Goal: Information Seeking & Learning: Learn about a topic

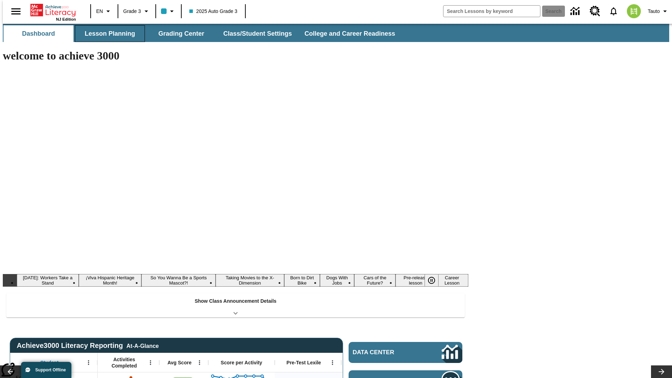
click at [107, 34] on button "Lesson Planning" at bounding box center [110, 33] width 70 height 17
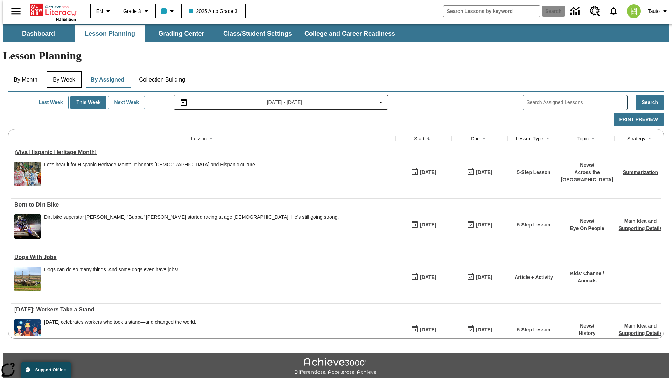
click at [63, 71] on button "By Week" at bounding box center [64, 79] width 35 height 17
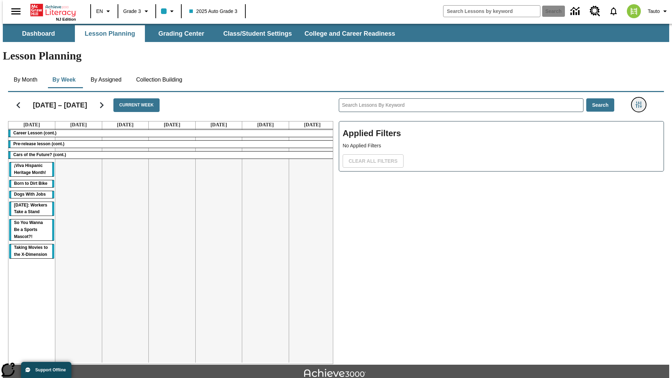
click at [640, 101] on icon "Filters Side menu" at bounding box center [638, 104] width 6 height 6
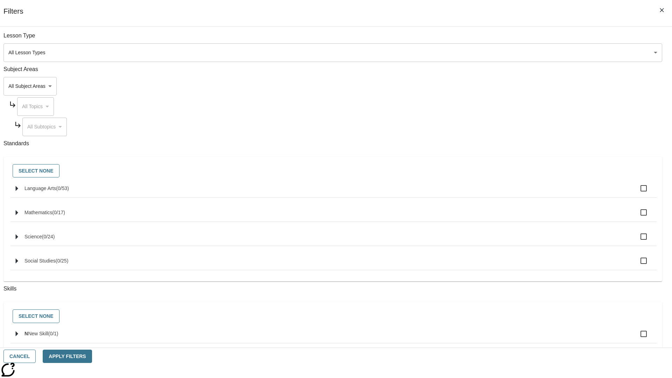
click at [504, 86] on body "Skip to main content NJ Edition EN Grade 3 2025 Auto Grade 3 Search 0 Tauto Das…" at bounding box center [336, 217] width 666 height 386
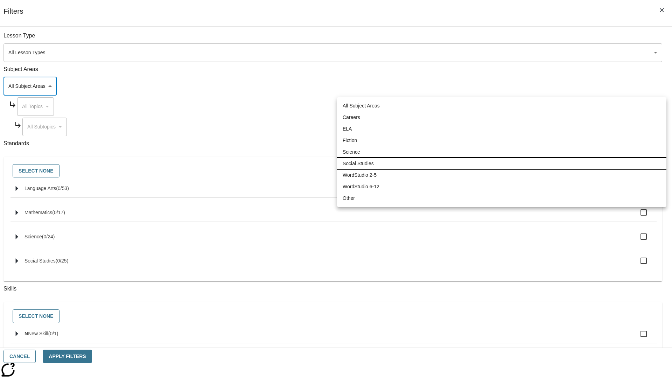
click at [501, 163] on li "Social Studies" at bounding box center [501, 164] width 329 height 12
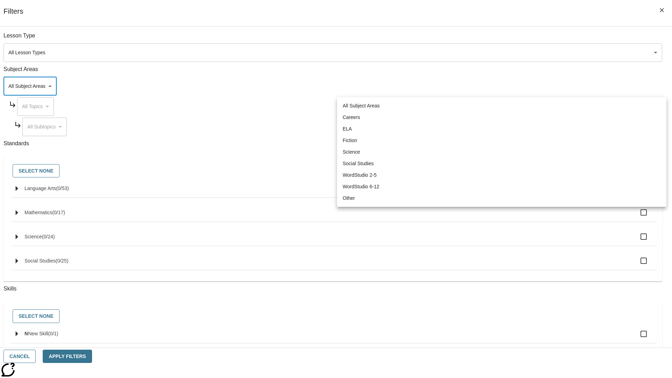
type input "3"
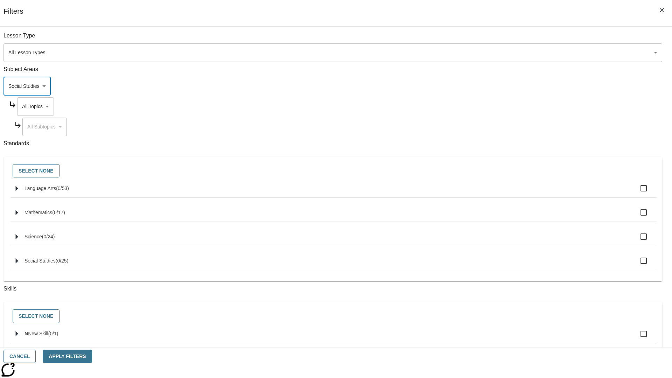
scroll to position [67, 0]
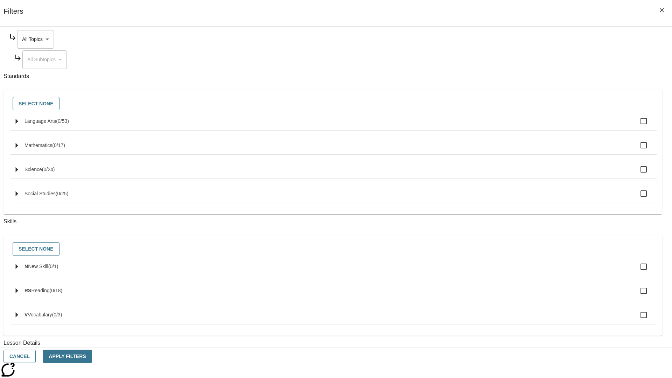
click at [510, 39] on body "Skip to main content NJ Edition EN Grade 3 2025 Auto Grade 3 Search 0 Tauto Das…" at bounding box center [336, 217] width 666 height 386
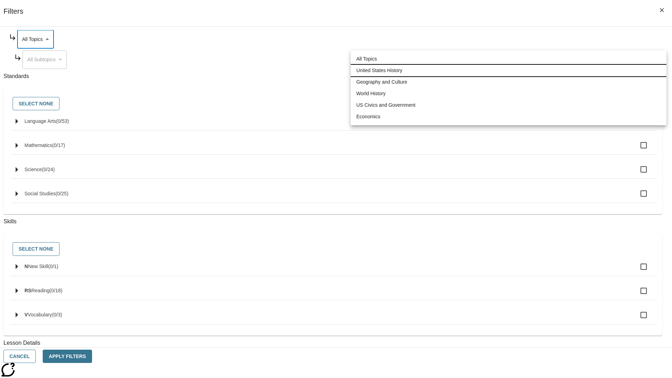
click at [508, 70] on li "United States History" at bounding box center [507, 71] width 315 height 12
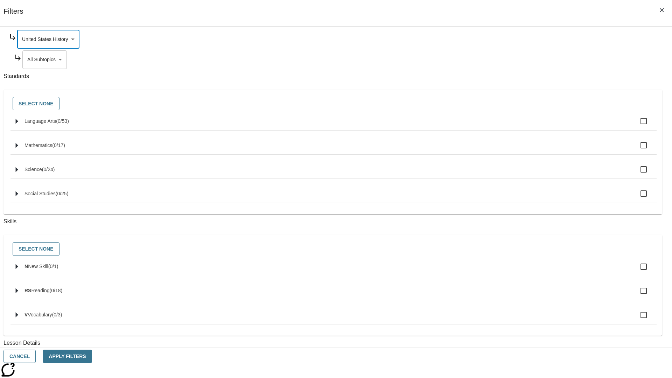
click at [513, 127] on body "Skip to main content NJ Edition EN Grade 3 2025 Auto Grade 3 Search 0 Tauto Das…" at bounding box center [336, 217] width 666 height 386
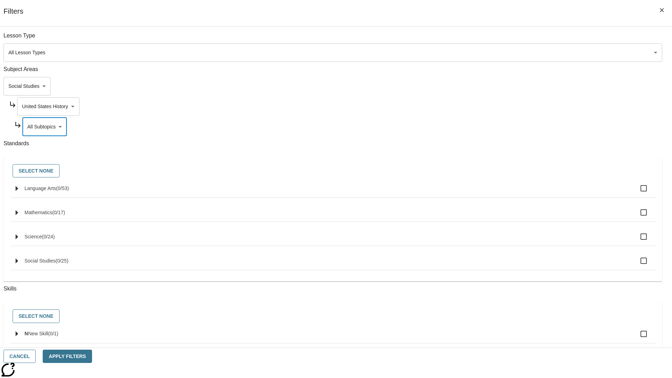
scroll to position [0, 0]
click at [510, 39] on body "Skip to main content NJ Edition EN Grade 3 2025 Auto Grade 3 Search 0 Tauto Das…" at bounding box center [336, 217] width 666 height 386
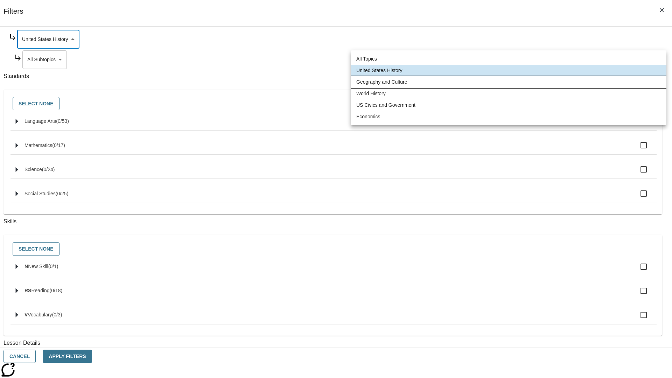
click at [508, 82] on li "Geography and Culture" at bounding box center [507, 82] width 315 height 12
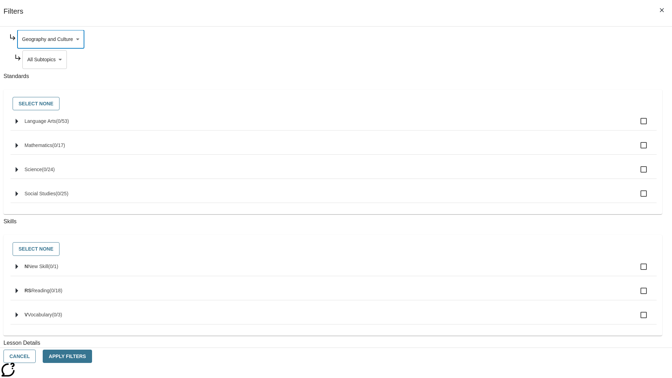
click at [513, 127] on body "Skip to main content NJ Edition EN Grade 3 2025 Auto Grade 3 Search 0 Tauto Das…" at bounding box center [336, 217] width 666 height 386
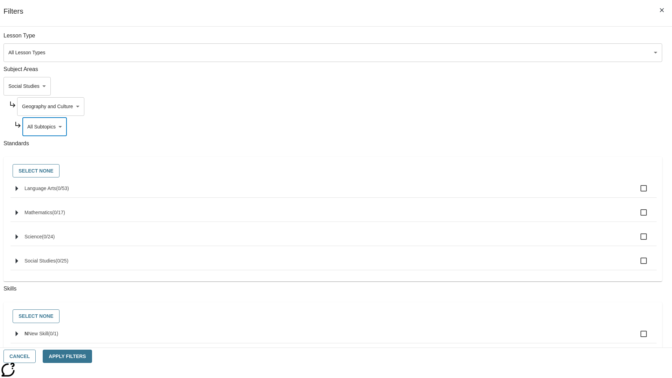
click at [510, 106] on body "Skip to main content NJ Edition EN Grade 3 2025 Auto Grade 3 Search 0 Tauto Das…" at bounding box center [336, 217] width 666 height 386
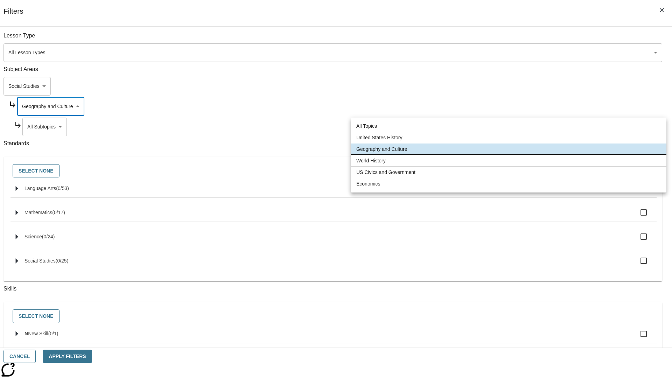
click at [508, 161] on li "World History" at bounding box center [507, 161] width 315 height 12
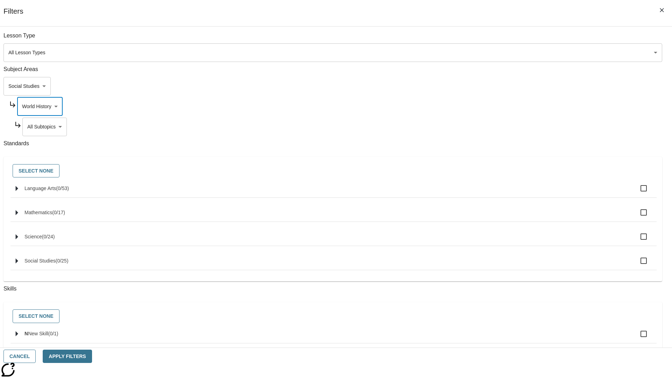
click at [513, 127] on body "Skip to main content NJ Edition EN Grade 3 2025 Auto Grade 3 Search 0 Tauto Das…" at bounding box center [336, 217] width 666 height 386
click at [510, 106] on body "Skip to main content NJ Edition EN Grade 3 2025 Auto Grade 3 Search 0 Tauto Das…" at bounding box center [336, 217] width 666 height 386
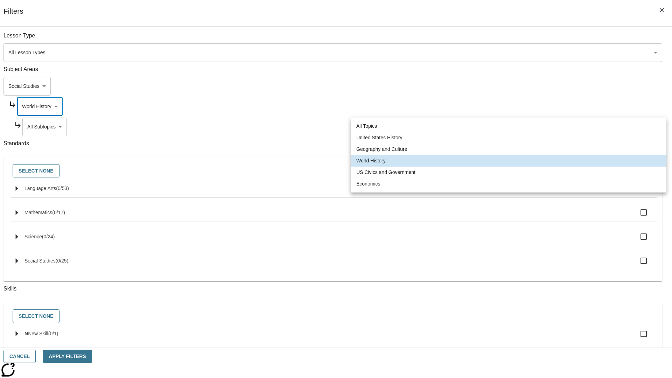
scroll to position [0, 0]
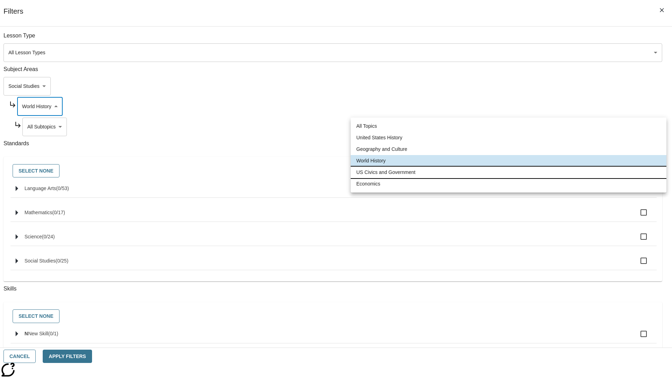
click at [508, 172] on li "US Civics and Government" at bounding box center [507, 172] width 315 height 12
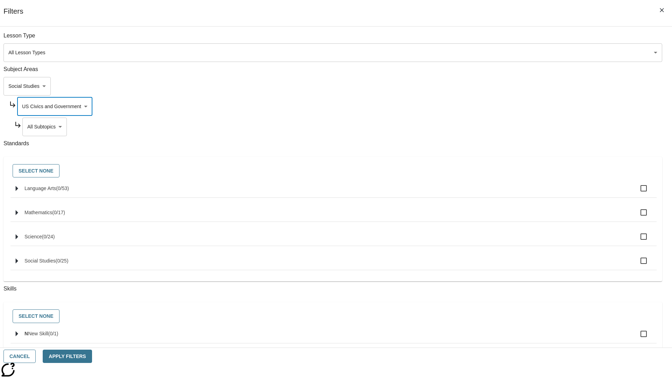
click at [513, 127] on body "Skip to main content NJ Edition EN Grade 3 2025 Auto Grade 3 Search 0 Tauto Das…" at bounding box center [336, 217] width 666 height 386
click at [510, 106] on body "Skip to main content NJ Edition EN Grade 3 2025 Auto Grade 3 Search 0 Tauto Das…" at bounding box center [336, 217] width 666 height 386
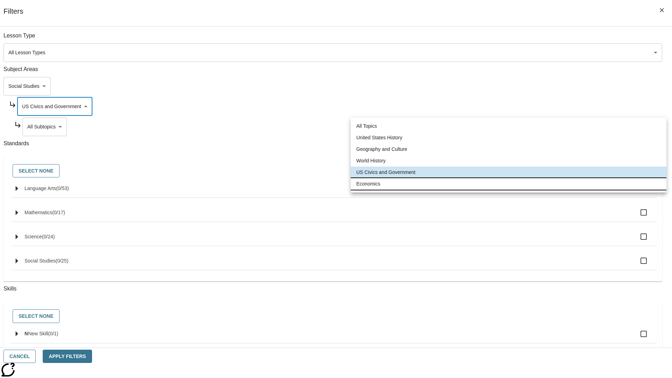
click at [508, 184] on li "Economics" at bounding box center [507, 184] width 315 height 12
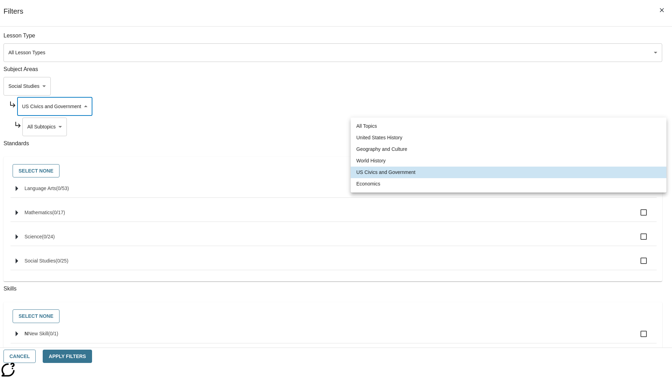
type input "195"
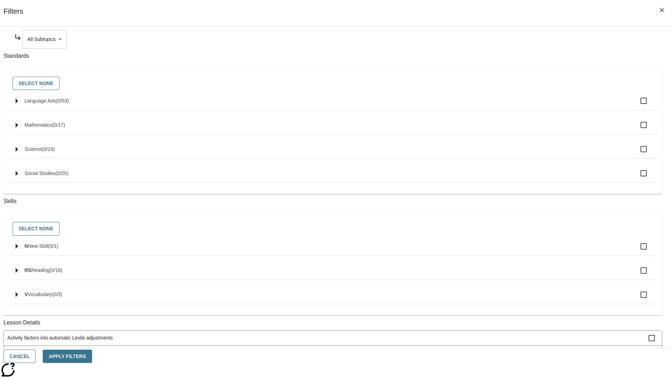
click at [513, 39] on body "Skip to main content NJ Edition EN Grade 3 2025 Auto Grade 3 Search 0 Tauto Das…" at bounding box center [336, 217] width 666 height 386
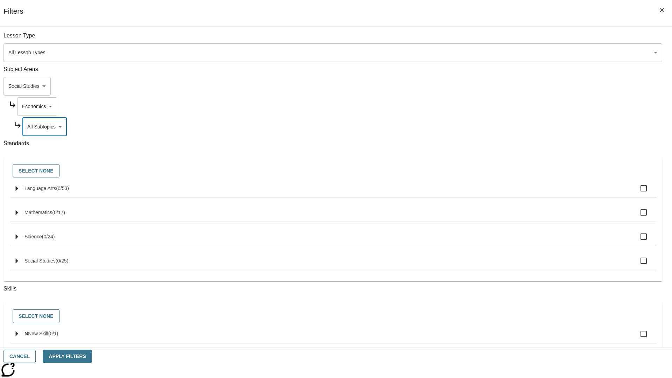
scroll to position [47, 0]
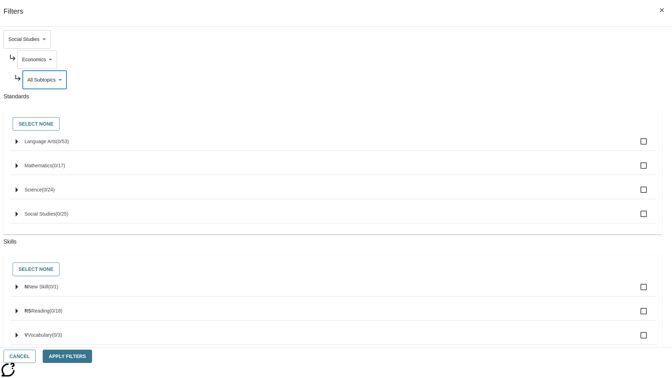
click at [503, 39] on body "Skip to main content NJ Edition EN Grade 3 2025 Auto Grade 3 Search 0 Tauto Das…" at bounding box center [336, 217] width 666 height 386
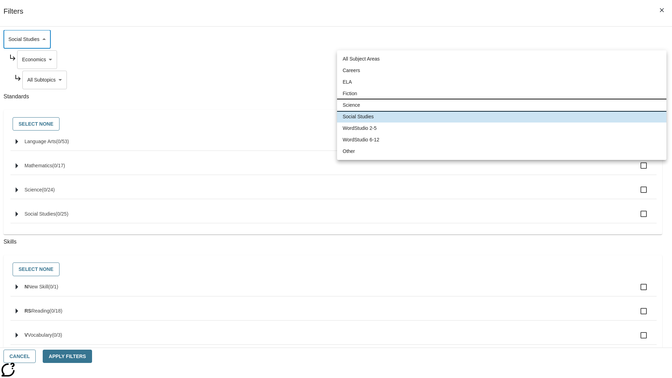
click at [501, 105] on li "Science" at bounding box center [501, 105] width 329 height 12
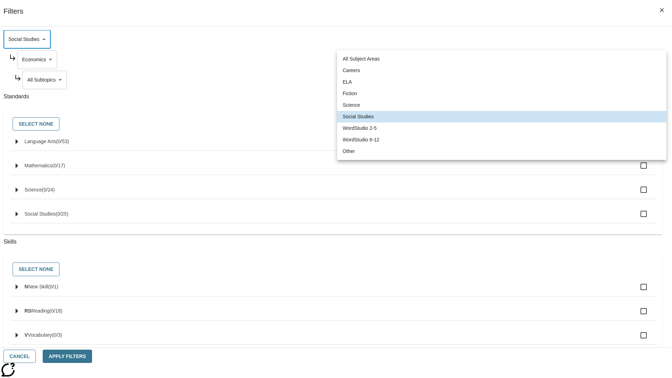
type input "2"
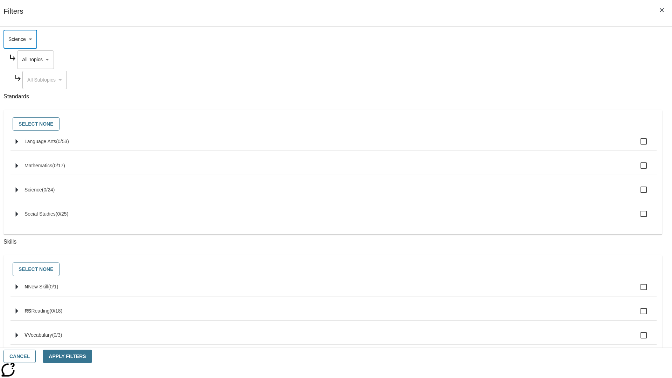
scroll to position [0, 0]
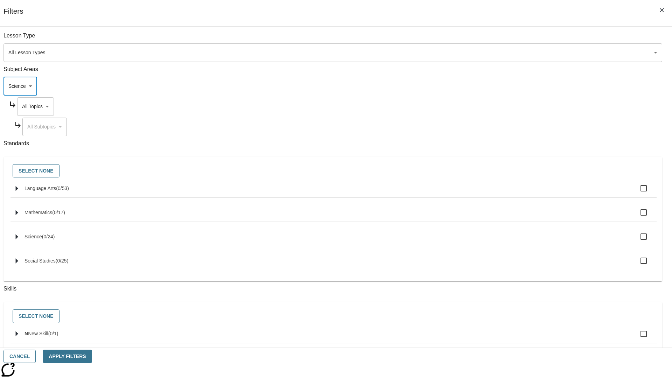
click at [510, 39] on body "Skip to main content NJ Edition EN Grade 3 2025 Auto Grade 3 Search 0 Tauto Das…" at bounding box center [336, 217] width 666 height 386
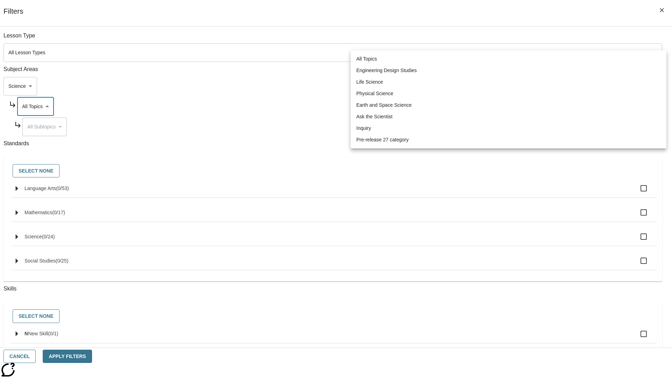
scroll to position [67, 0]
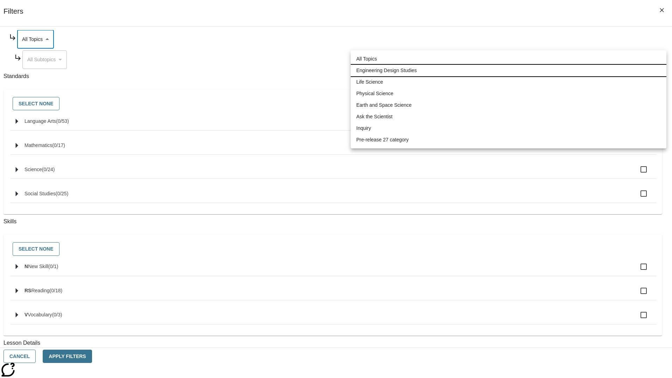
click at [508, 70] on li "Engineering Design Studies" at bounding box center [507, 71] width 315 height 12
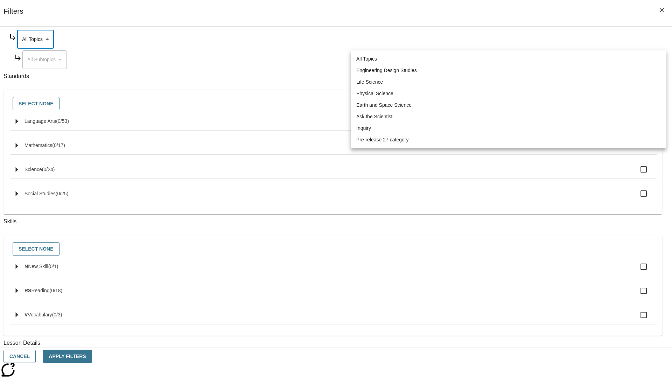
type input "187"
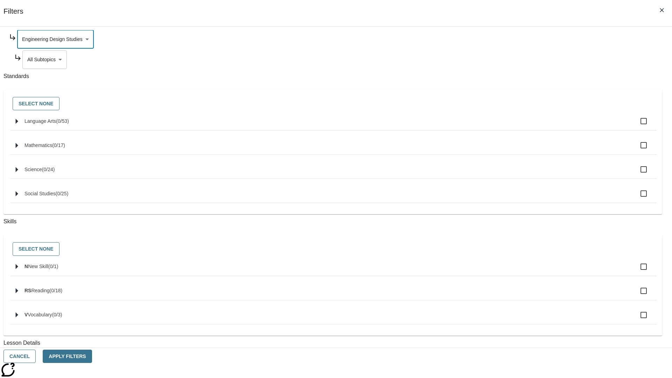
scroll to position [0, 0]
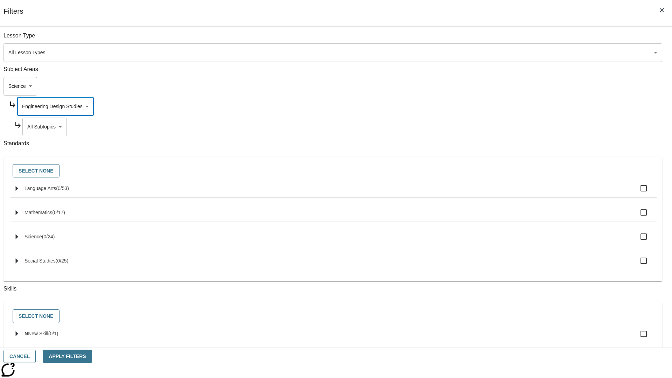
click at [513, 39] on body "Skip to main content NJ Edition EN Grade 3 2025 Auto Grade 3 Search 0 Tauto Das…" at bounding box center [336, 217] width 666 height 386
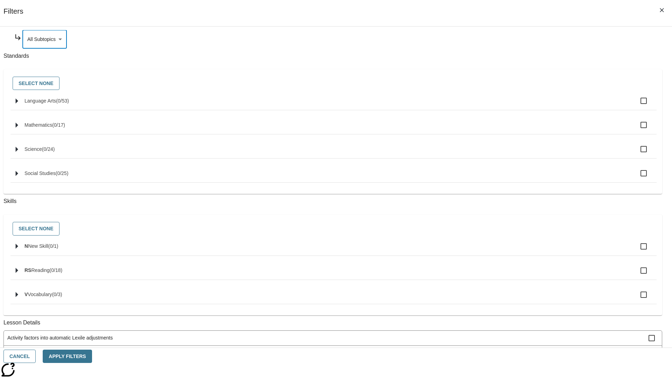
scroll to position [0, 0]
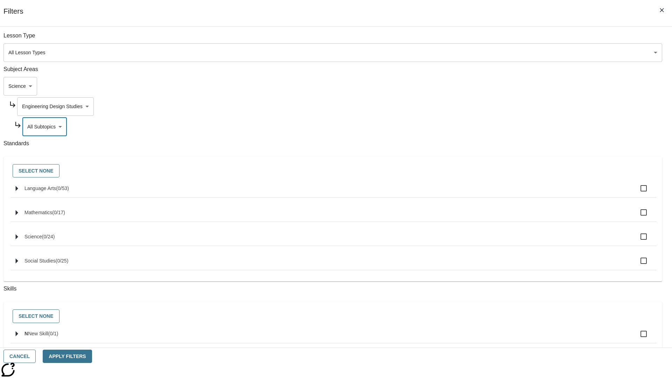
click at [510, 106] on body "Skip to main content NJ Edition EN Grade 3 2025 Auto Grade 3 Search 0 Tauto Das…" at bounding box center [336, 217] width 666 height 386
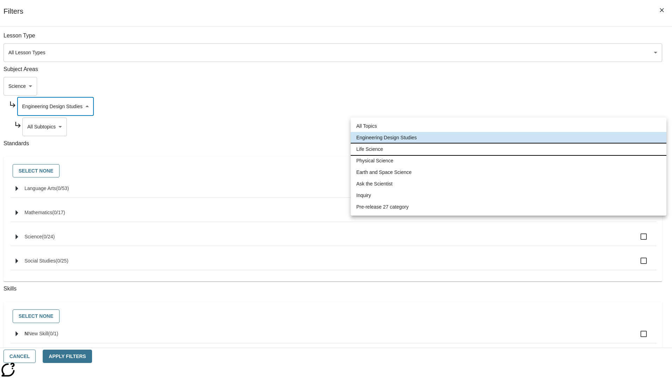
click at [508, 149] on li "Life Science" at bounding box center [507, 149] width 315 height 12
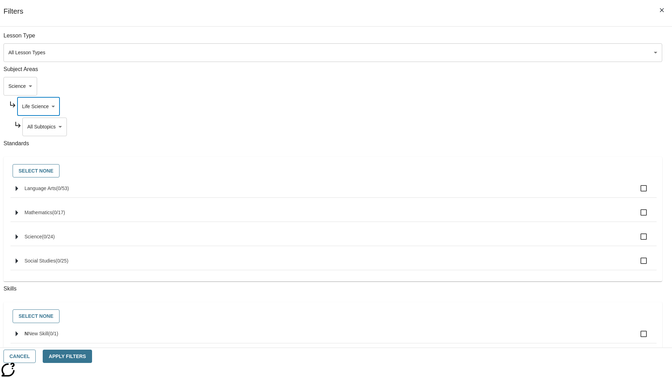
click at [513, 127] on body "Skip to main content NJ Edition EN Grade 3 2025 Auto Grade 3 Search 0 Tauto Das…" at bounding box center [336, 217] width 666 height 386
click at [510, 106] on body "Skip to main content NJ Edition EN Grade 3 2025 Auto Grade 3 Search 0 Tauto Das…" at bounding box center [336, 217] width 666 height 386
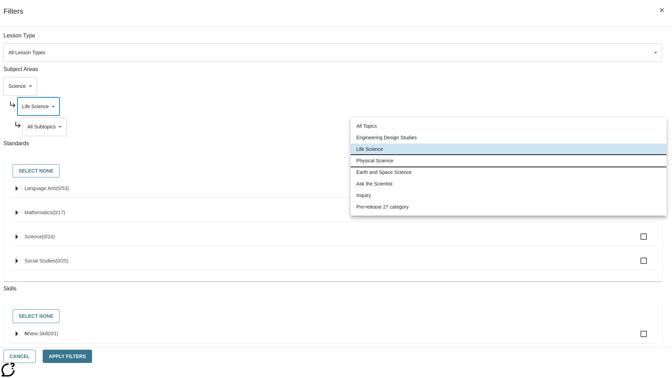
click at [508, 161] on li "Physical Science" at bounding box center [507, 161] width 315 height 12
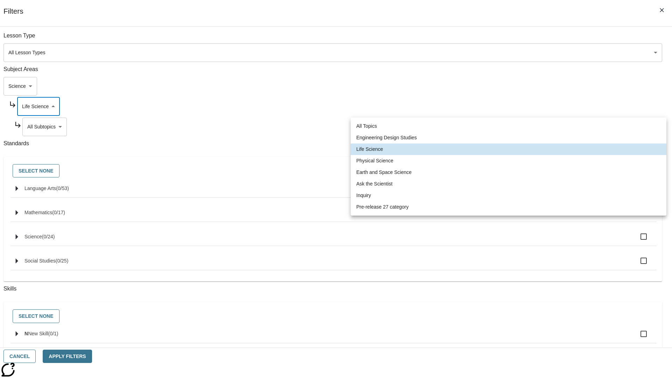
type input "190"
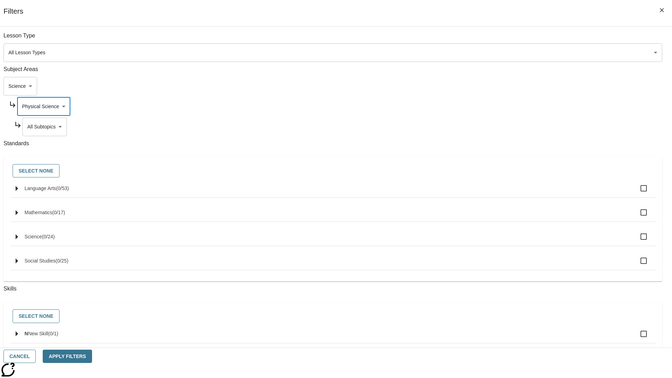
click at [513, 39] on body "Skip to main content NJ Edition EN Grade 3 2025 Auto Grade 3 Search 0 Tauto Das…" at bounding box center [336, 217] width 666 height 386
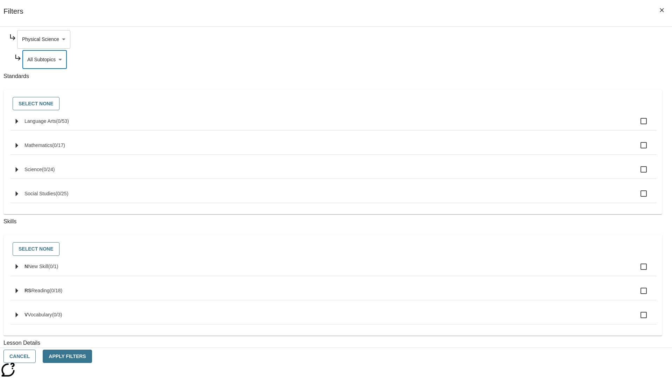
click at [510, 39] on body "Skip to main content NJ Edition EN Grade 3 2025 Auto Grade 3 Search 0 Tauto Das…" at bounding box center [336, 217] width 666 height 386
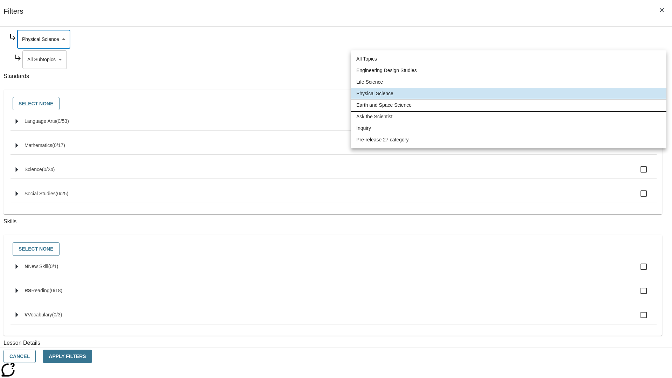
click at [508, 105] on li "Earth and Space Science" at bounding box center [507, 105] width 315 height 12
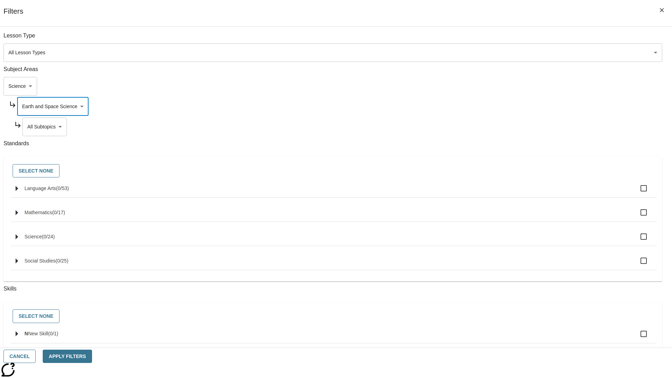
scroll to position [87, 0]
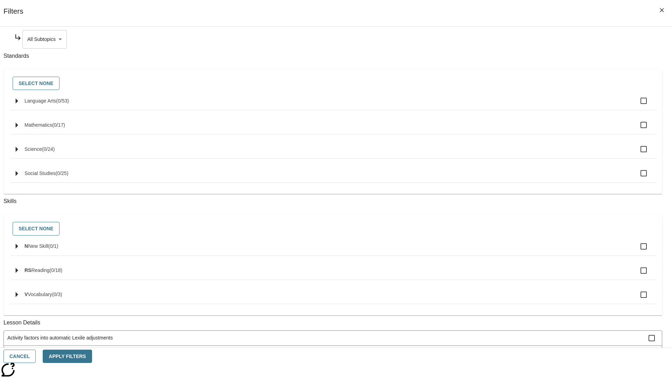
click at [513, 39] on body "Skip to main content NJ Edition EN Grade 3 2025 Auto Grade 3 Search 0 Tauto Das…" at bounding box center [336, 217] width 666 height 386
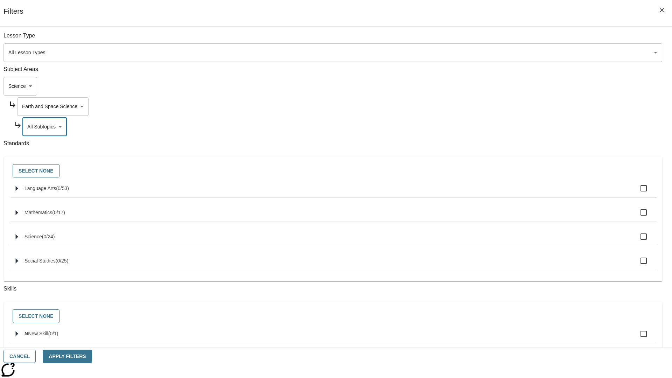
scroll to position [67, 0]
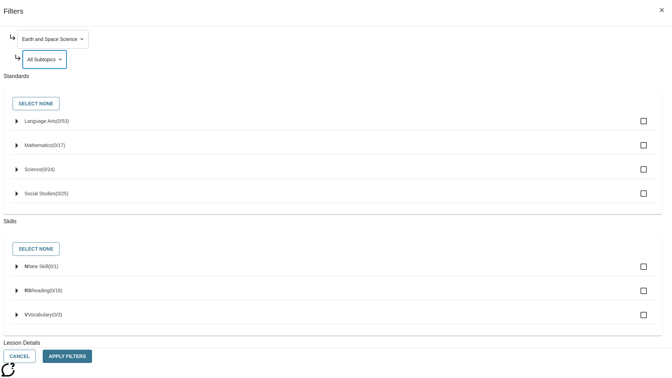
click at [510, 39] on body "Skip to main content NJ Edition EN Grade 3 2025 Auto Grade 3 Search 0 Tauto Das…" at bounding box center [336, 217] width 666 height 386
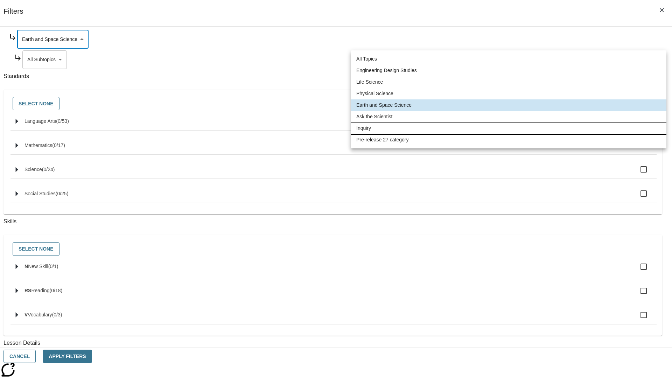
click at [508, 128] on li "Inquiry" at bounding box center [507, 128] width 315 height 12
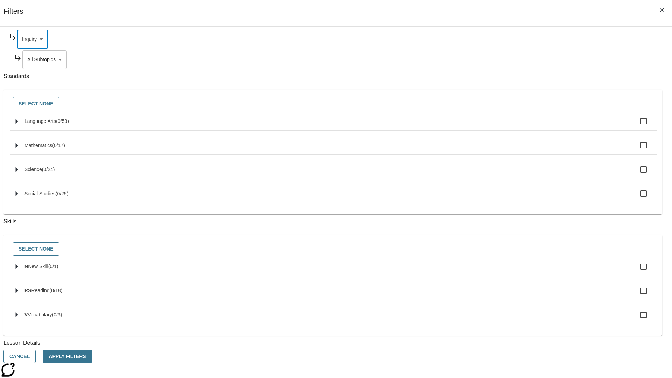
click at [513, 127] on body "Skip to main content NJ Edition EN Grade 3 2025 Auto Grade 3 Search 0 Tauto Das…" at bounding box center [336, 217] width 666 height 386
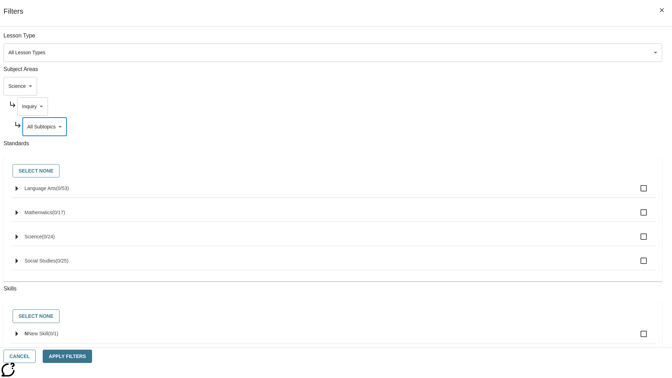
scroll to position [0, 0]
click at [510, 39] on body "Skip to main content NJ Edition EN Grade 3 2025 Auto Grade 3 Search 0 Tauto Das…" at bounding box center [336, 217] width 666 height 386
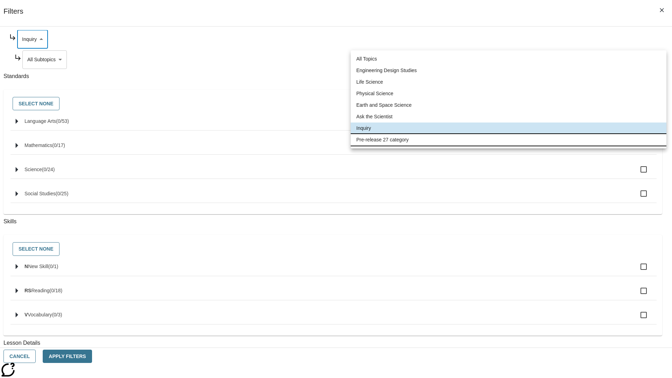
click at [508, 140] on li "Pre-release 27 category" at bounding box center [507, 140] width 315 height 12
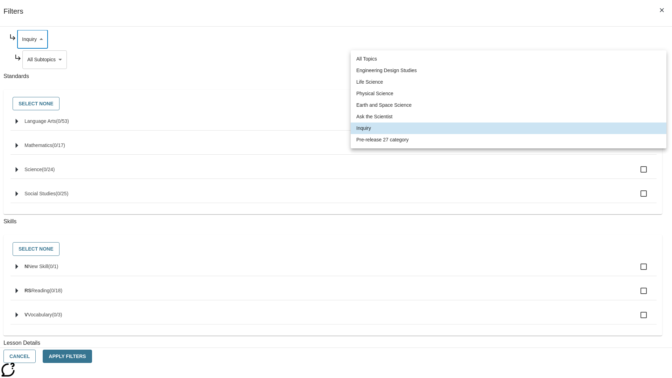
type input "271"
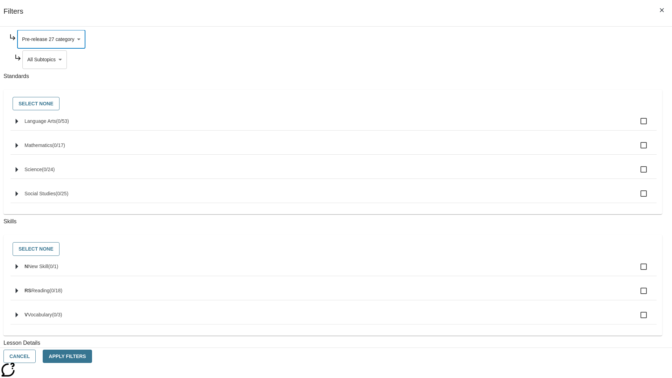
scroll to position [0, 0]
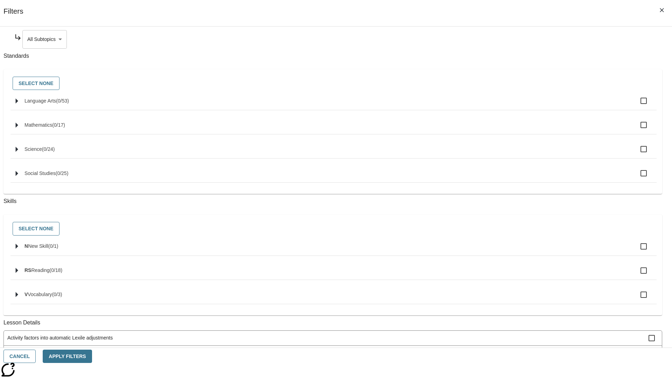
click at [513, 39] on body "Skip to main content NJ Edition EN Grade 3 2025 Auto Grade 3 Search 0 Tauto Das…" at bounding box center [336, 217] width 666 height 386
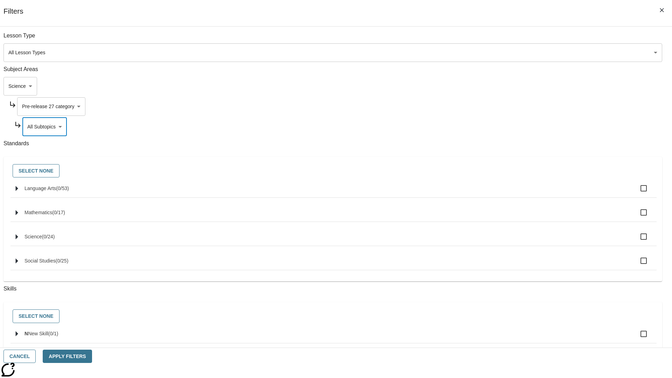
click at [503, 39] on body "Skip to main content NJ Edition EN Grade 3 2025 Auto Grade 3 Search 0 Tauto Das…" at bounding box center [336, 217] width 666 height 386
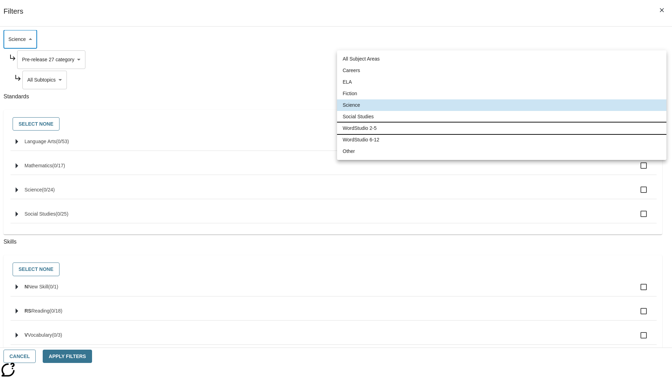
click at [501, 128] on li "WordStudio 2-5" at bounding box center [501, 128] width 329 height 12
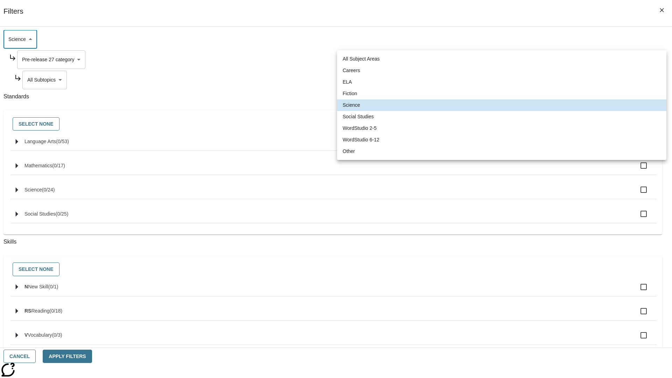
type input "6"
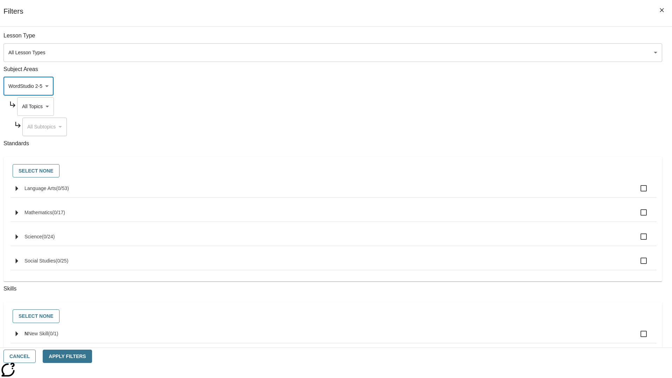
click at [510, 39] on body "Skip to main content NJ Edition EN Grade 3 2025 Auto Grade 3 Search 0 Tauto Das…" at bounding box center [336, 217] width 666 height 386
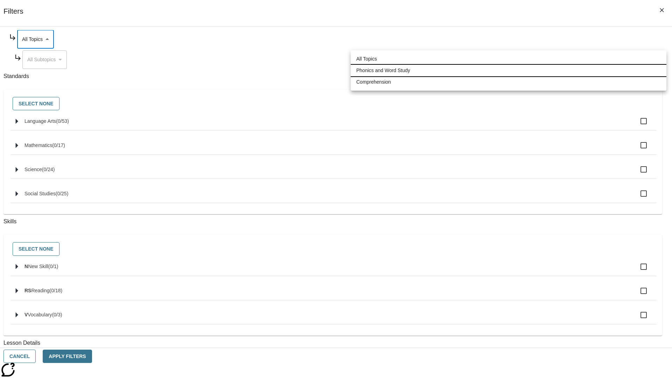
click at [508, 70] on li "Phonics and Word Study" at bounding box center [507, 71] width 315 height 12
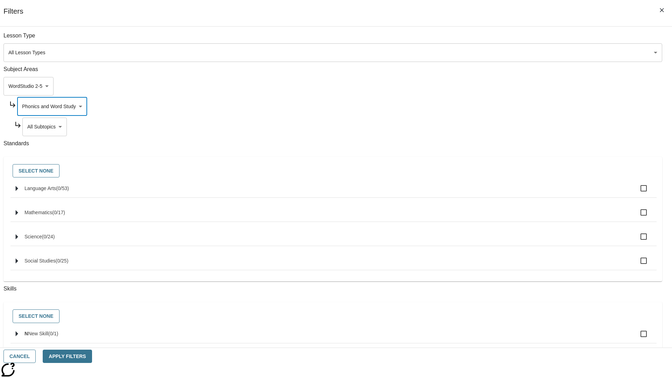
click at [513, 39] on body "Skip to main content NJ Edition EN Grade 3 2025 Auto Grade 3 Search 0 Tauto Das…" at bounding box center [336, 217] width 666 height 386
click at [510, 39] on body "Skip to main content NJ Edition EN Grade 3 2025 Auto Grade 3 Search 0 Tauto Das…" at bounding box center [336, 217] width 666 height 386
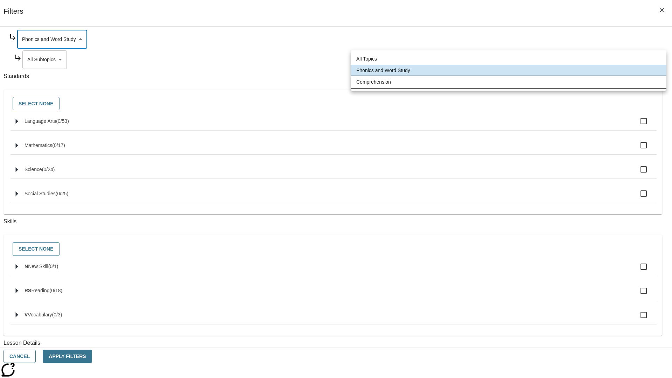
click at [508, 82] on li "Comprehension" at bounding box center [507, 82] width 315 height 12
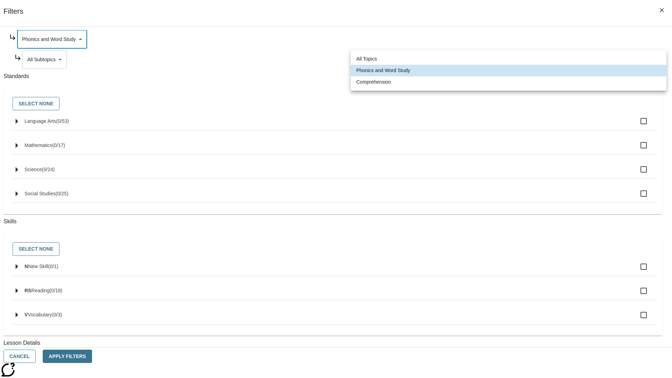
type input "252"
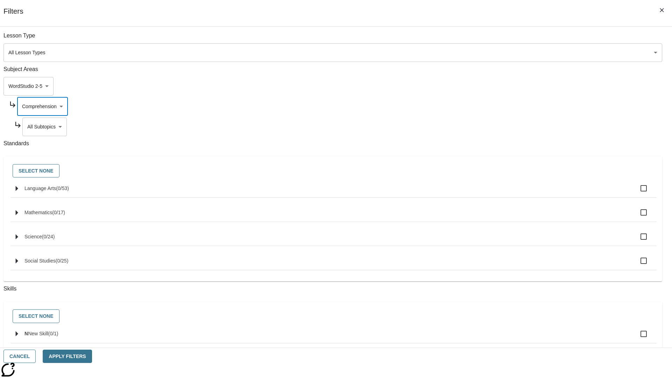
click at [513, 39] on body "Skip to main content NJ Edition EN Grade 3 2025 Auto Grade 3 Search 0 Tauto Das…" at bounding box center [336, 217] width 666 height 386
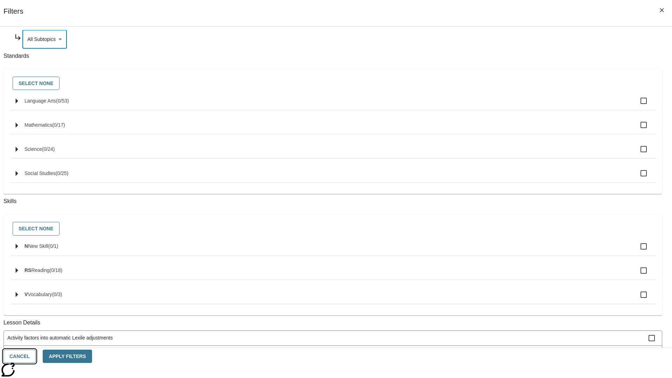
click at [36, 356] on button "Cancel" at bounding box center [19, 356] width 32 height 14
click at [50, 9] on icon "Home" at bounding box center [53, 10] width 47 height 14
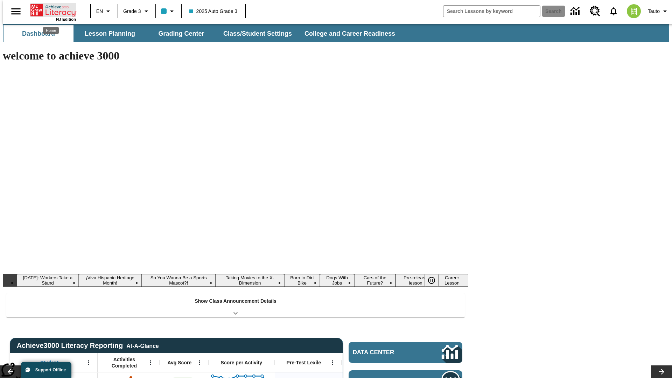
type input "-1"
click at [107, 34] on button "Lesson Planning" at bounding box center [110, 33] width 70 height 17
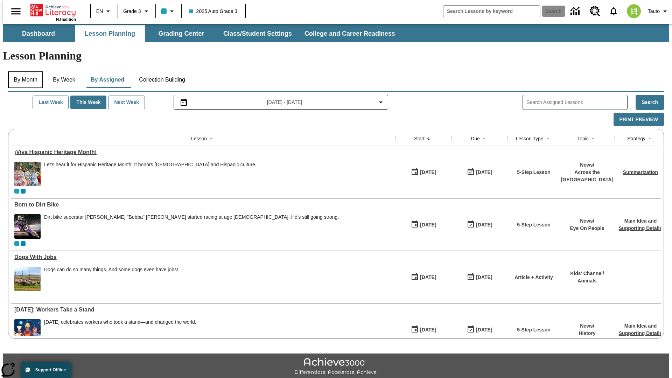
click at [23, 71] on button "By Month" at bounding box center [25, 79] width 35 height 17
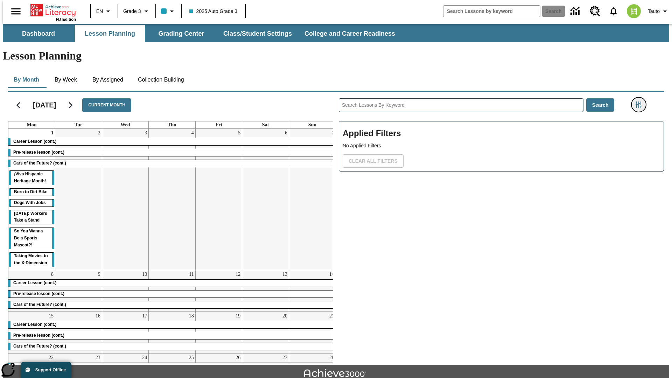
click at [640, 101] on icon "Filters Side menu" at bounding box center [638, 104] width 6 height 6
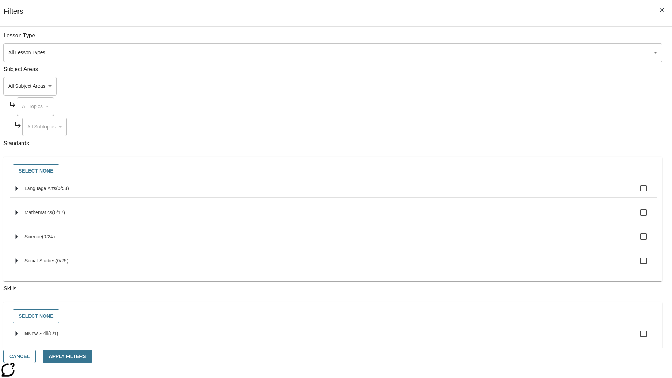
click at [504, 86] on body "Skip to main content NJ Edition EN Grade 3 2025 Auto Grade 3 Search 0 Tauto Das…" at bounding box center [336, 217] width 666 height 386
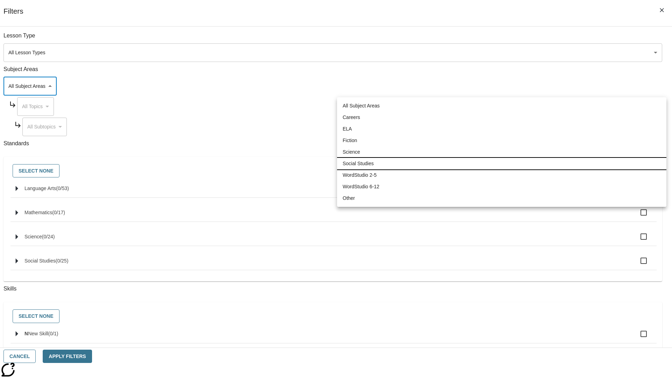
click at [501, 163] on li "Social Studies" at bounding box center [501, 164] width 329 height 12
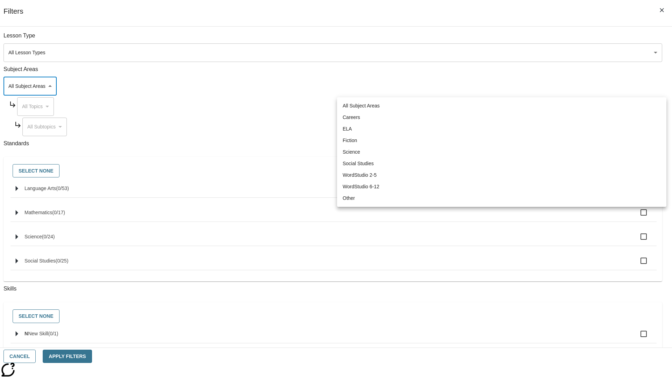
type input "3"
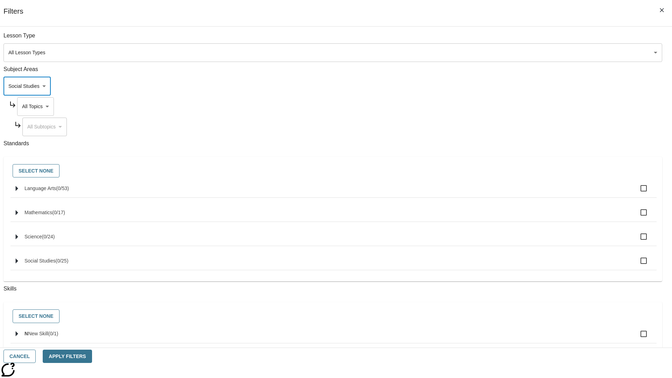
click at [510, 106] on body "Skip to main content NJ Edition EN Grade 3 2025 Auto Grade 3 Search 0 Tauto Das…" at bounding box center [336, 217] width 666 height 386
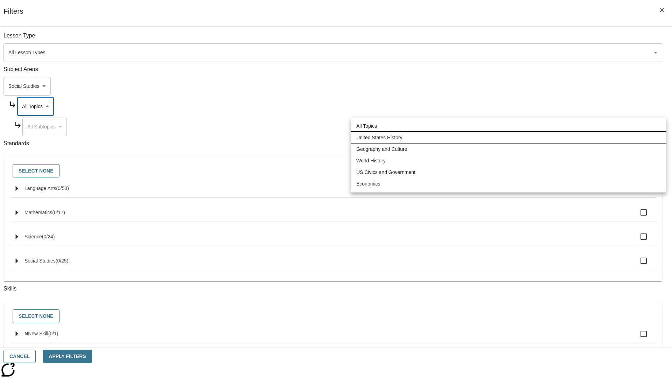
click at [508, 137] on li "United States History" at bounding box center [507, 138] width 315 height 12
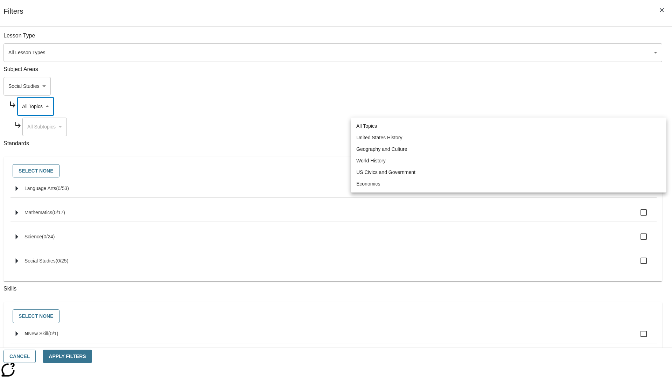
type input "184"
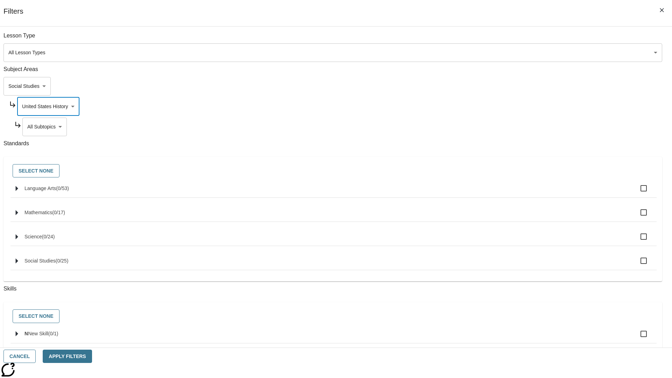
click at [513, 39] on body "Skip to main content NJ Edition EN Grade 3 2025 Auto Grade 3 Search 0 Tauto Das…" at bounding box center [336, 217] width 666 height 386
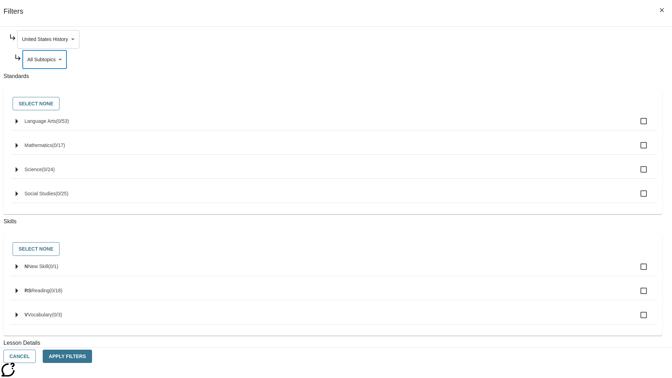
click at [510, 39] on body "Skip to main content NJ Edition EN Grade 3 2025 Auto Grade 3 Search 0 Tauto Das…" at bounding box center [336, 217] width 666 height 386
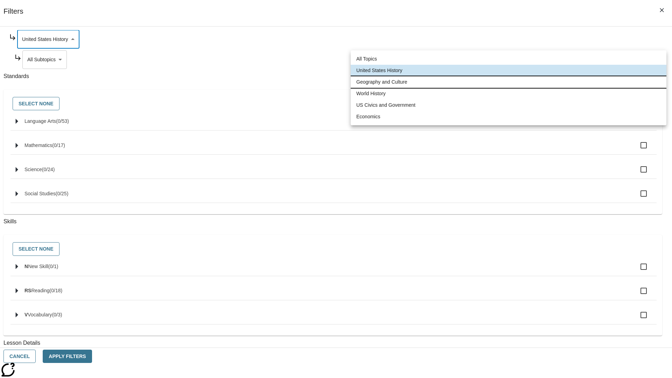
click at [508, 82] on li "Geography and Culture" at bounding box center [507, 82] width 315 height 12
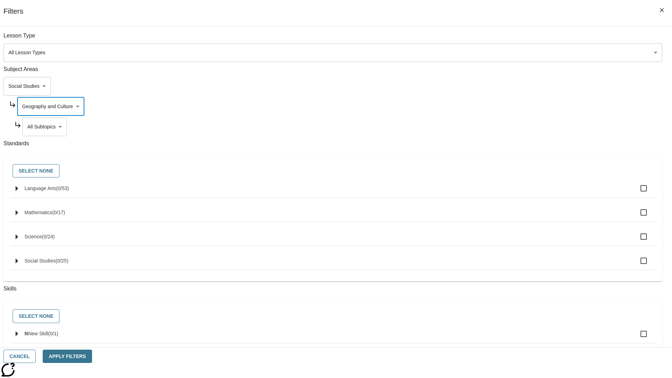
click at [513, 39] on body "Skip to main content NJ Edition EN Grade 3 2025 Auto Grade 3 Search 0 Tauto Das…" at bounding box center [336, 217] width 666 height 386
click at [510, 39] on body "Skip to main content NJ Edition EN Grade 3 2025 Auto Grade 3 Search 0 Tauto Das…" at bounding box center [336, 217] width 666 height 386
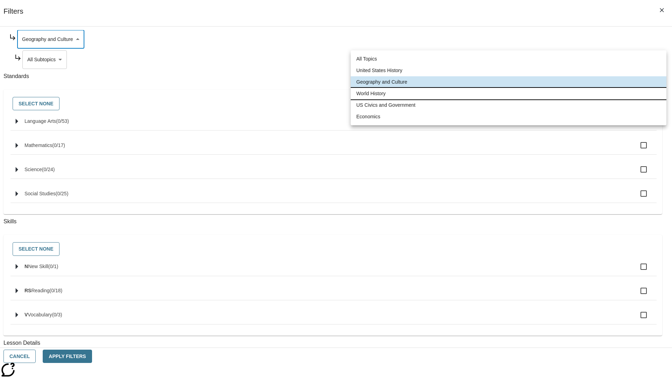
click at [508, 93] on li "World History" at bounding box center [507, 94] width 315 height 12
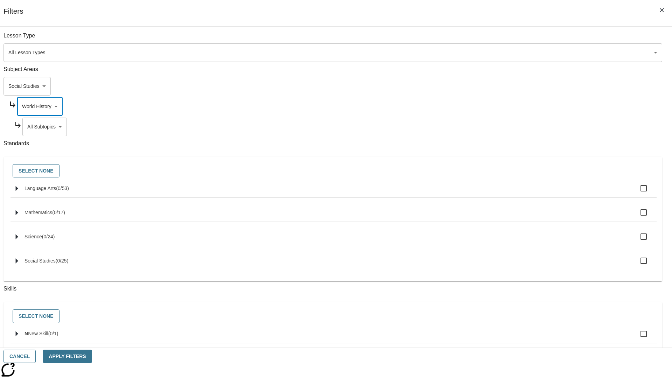
click at [513, 39] on body "Skip to main content NJ Edition EN Grade 3 2025 Auto Grade 3 Search 0 Tauto Das…" at bounding box center [336, 217] width 666 height 386
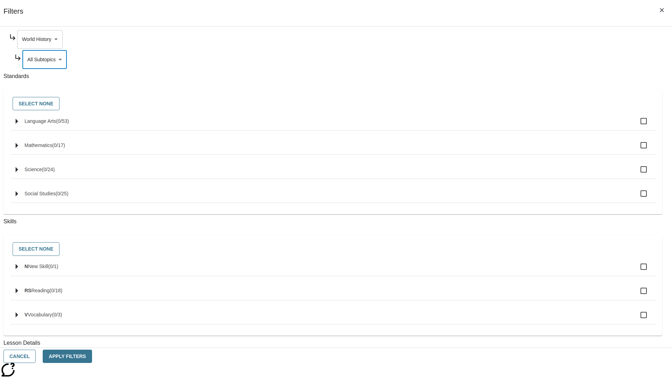
click at [510, 39] on body "Skip to main content NJ Edition EN Grade 3 2025 Auto Grade 3 Search 0 Tauto Das…" at bounding box center [336, 217] width 666 height 386
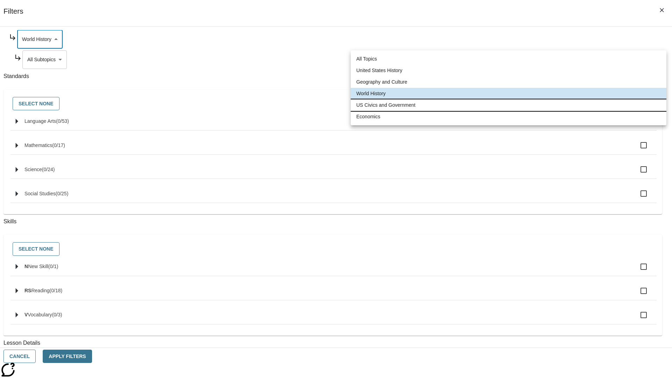
click at [508, 105] on li "US Civics and Government" at bounding box center [507, 105] width 315 height 12
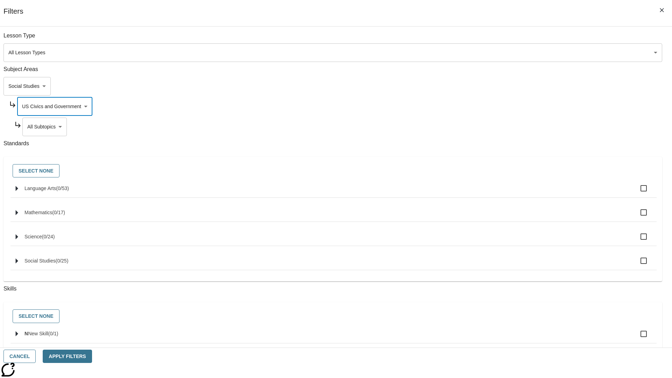
click at [513, 39] on body "Skip to main content NJ Edition EN Grade 3 2025 Auto Grade 3 Search 0 Tauto Das…" at bounding box center [336, 217] width 666 height 386
click at [510, 39] on body "Skip to main content NJ Edition EN Grade 3 2025 Auto Grade 3 Search 0 Tauto Das…" at bounding box center [336, 217] width 666 height 386
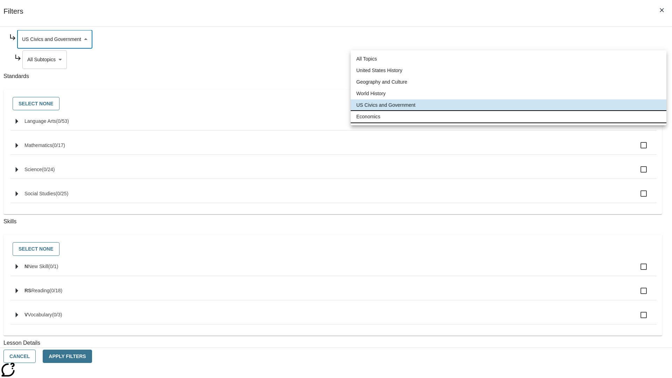
click at [508, 116] on li "Economics" at bounding box center [507, 117] width 315 height 12
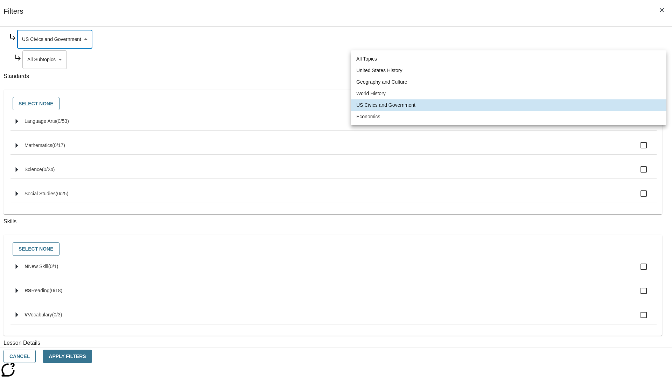
type input "195"
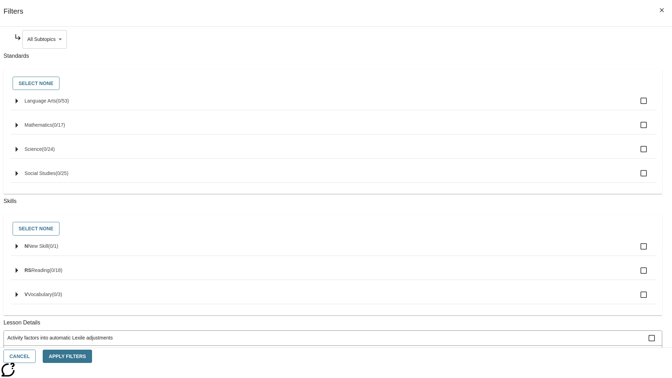
click at [513, 39] on body "Skip to main content NJ Edition EN Grade 3 2025 Auto Grade 3 Search 0 Tauto Das…" at bounding box center [336, 217] width 666 height 386
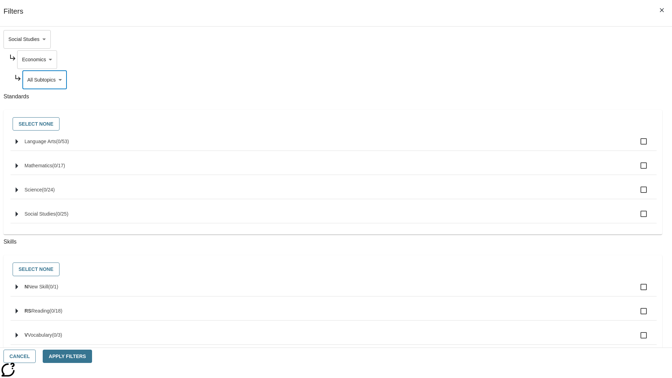
click at [503, 39] on body "Skip to main content NJ Edition EN Grade 3 2025 Auto Grade 3 Search 0 Tauto Das…" at bounding box center [336, 217] width 666 height 386
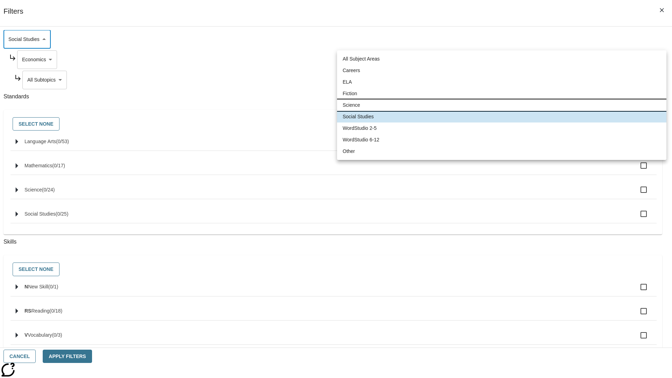
click at [501, 105] on li "Science" at bounding box center [501, 105] width 329 height 12
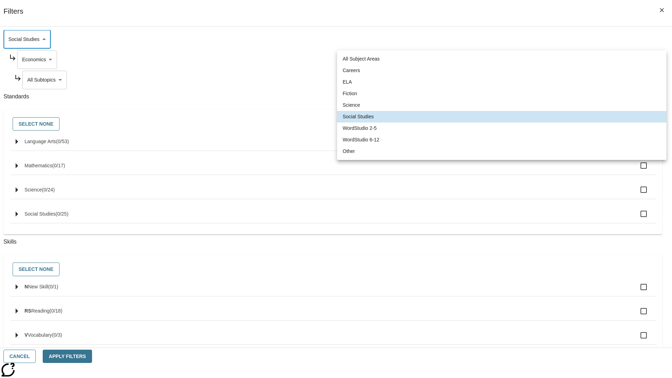
type input "2"
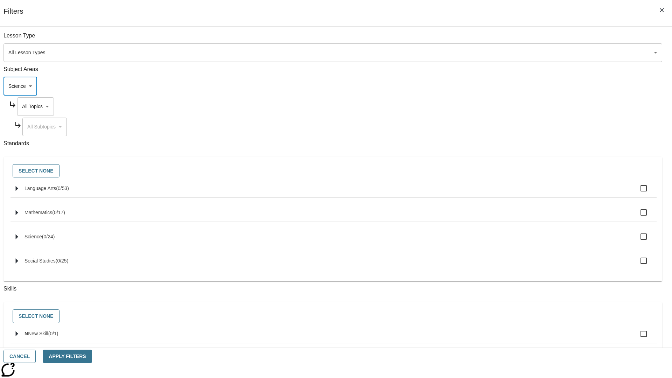
click at [510, 39] on body "Skip to main content NJ Edition EN Grade 3 2025 Auto Grade 3 Search 0 Tauto Das…" at bounding box center [336, 217] width 666 height 386
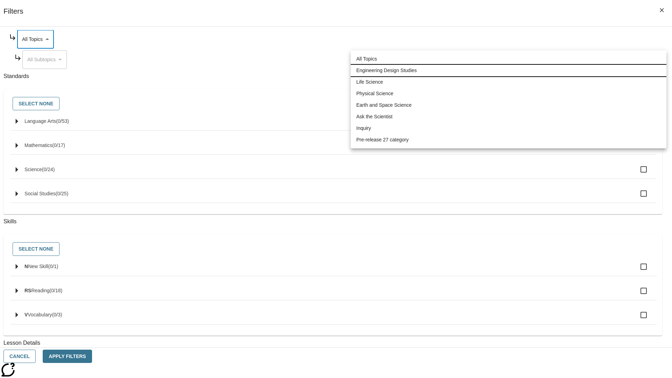
click at [508, 70] on li "Engineering Design Studies" at bounding box center [507, 71] width 315 height 12
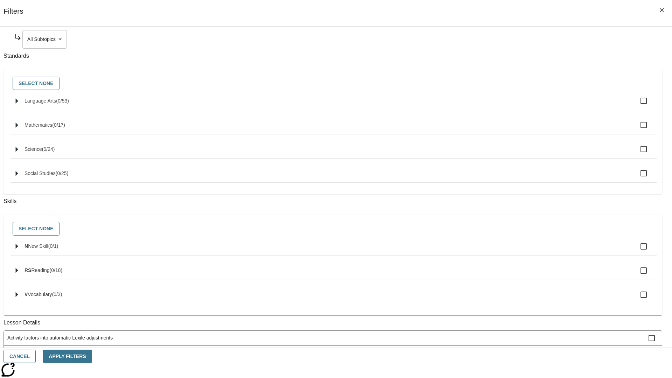
click at [513, 39] on body "Skip to main content NJ Edition EN Grade 3 2025 Auto Grade 3 Search 0 Tauto Das…" at bounding box center [336, 217] width 666 height 386
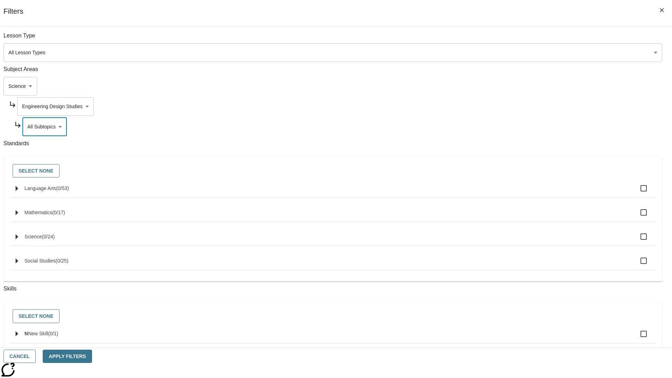
click at [510, 39] on body "Skip to main content NJ Edition EN Grade 3 2025 Auto Grade 3 Search 0 Tauto Das…" at bounding box center [336, 217] width 666 height 386
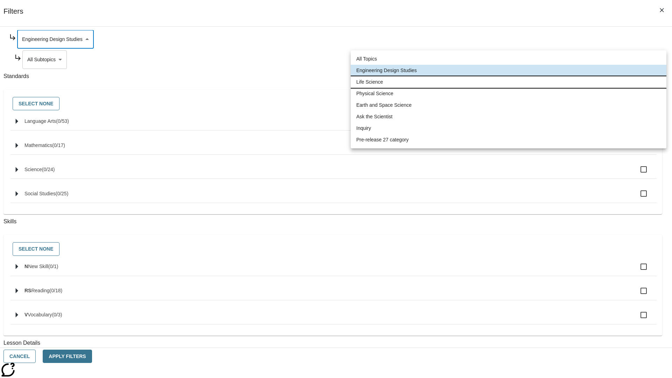
click at [508, 82] on li "Life Science" at bounding box center [507, 82] width 315 height 12
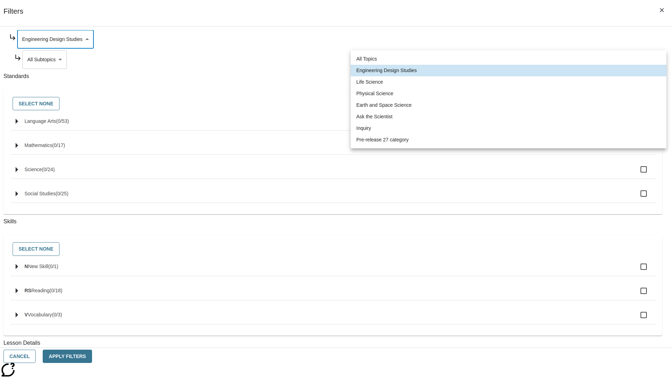
type input "189"
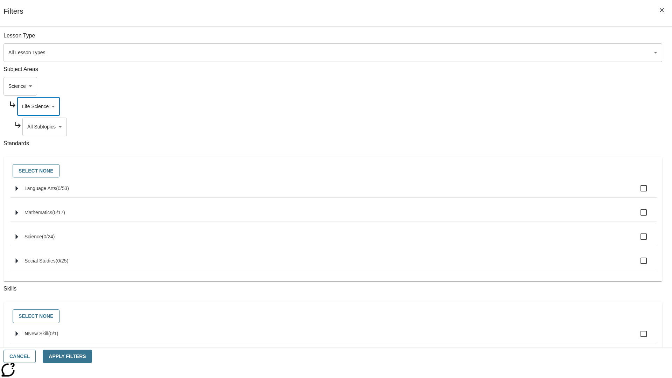
click at [513, 39] on body "Skip to main content NJ Edition EN Grade 3 2025 Auto Grade 3 Search 0 Tauto Das…" at bounding box center [336, 217] width 666 height 386
click at [510, 39] on body "Skip to main content NJ Edition EN Grade 3 2025 Auto Grade 3 Search 0 Tauto Das…" at bounding box center [336, 217] width 666 height 386
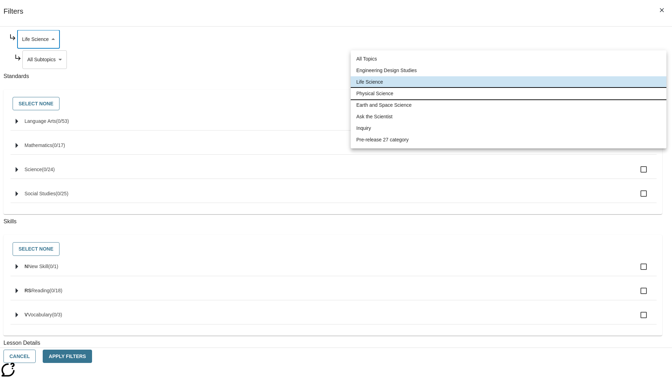
click at [508, 93] on li "Physical Science" at bounding box center [507, 94] width 315 height 12
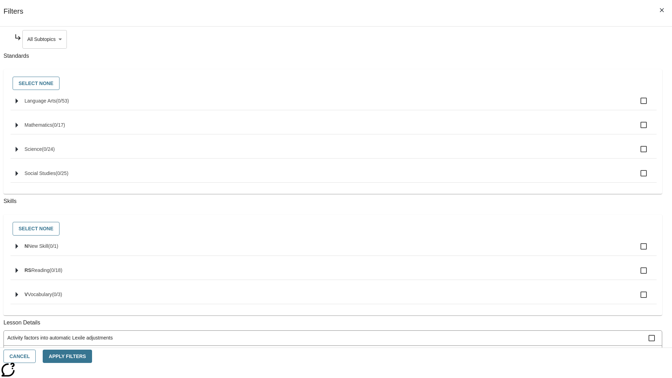
click at [513, 39] on body "Skip to main content NJ Edition EN Grade 3 2025 Auto Grade 3 Search 0 Tauto Das…" at bounding box center [336, 217] width 666 height 386
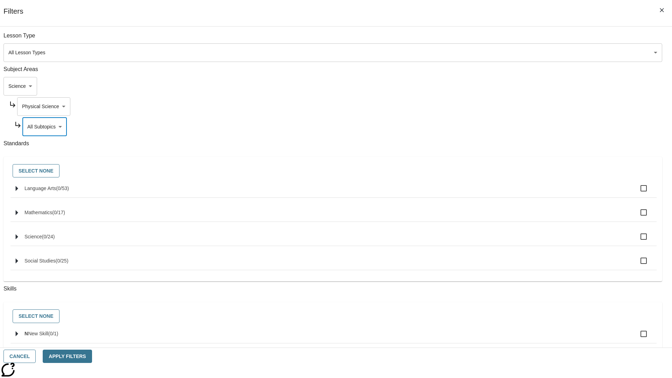
click at [510, 39] on body "Skip to main content NJ Edition EN Grade 3 2025 Auto Grade 3 Search 0 Tauto Das…" at bounding box center [336, 217] width 666 height 386
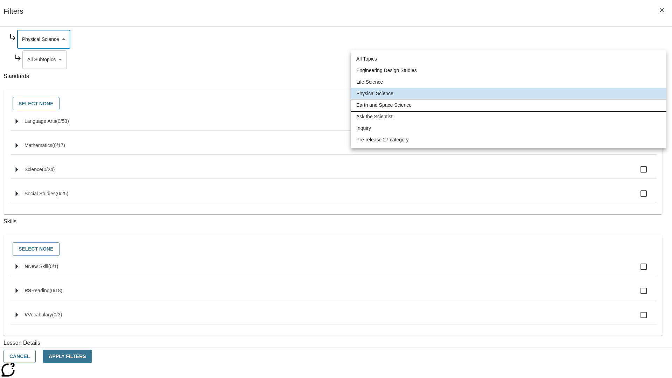
click at [508, 105] on li "Earth and Space Science" at bounding box center [507, 105] width 315 height 12
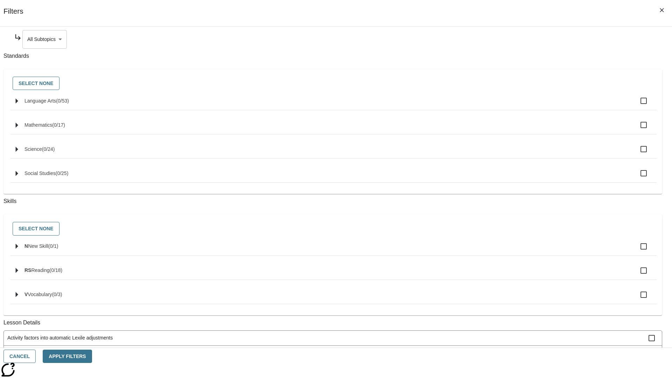
click at [513, 39] on body "Skip to main content NJ Edition EN Grade 3 2025 Auto Grade 3 Search 0 Tauto Das…" at bounding box center [336, 217] width 666 height 386
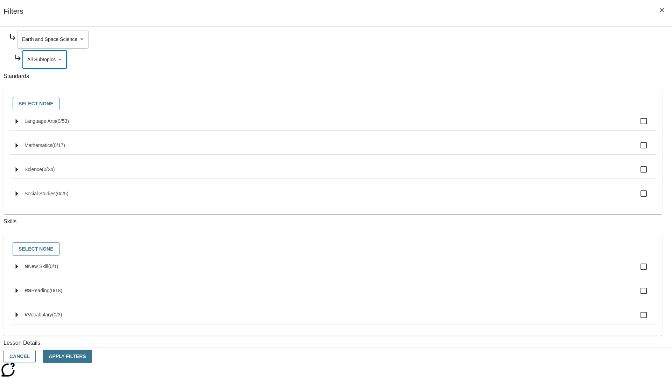
click at [510, 39] on body "Skip to main content NJ Edition EN Grade 3 2025 Auto Grade 3 Search 0 Tauto Das…" at bounding box center [336, 217] width 666 height 386
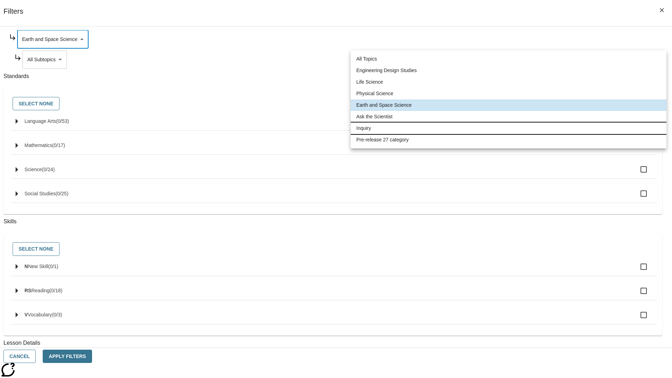
click at [508, 128] on li "Inquiry" at bounding box center [507, 128] width 315 height 12
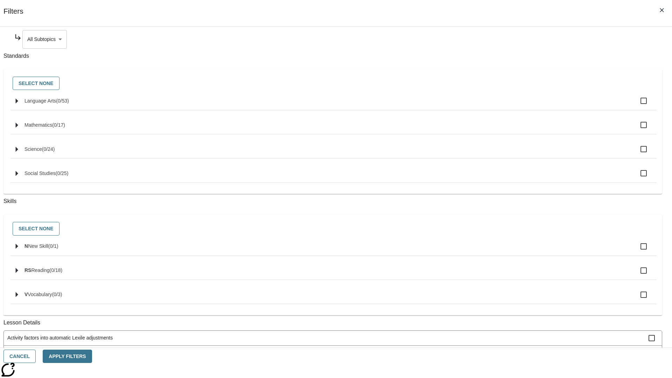
click at [513, 39] on body "Skip to main content NJ Edition EN Grade 3 2025 Auto Grade 3 Search 0 Tauto Das…" at bounding box center [336, 217] width 666 height 386
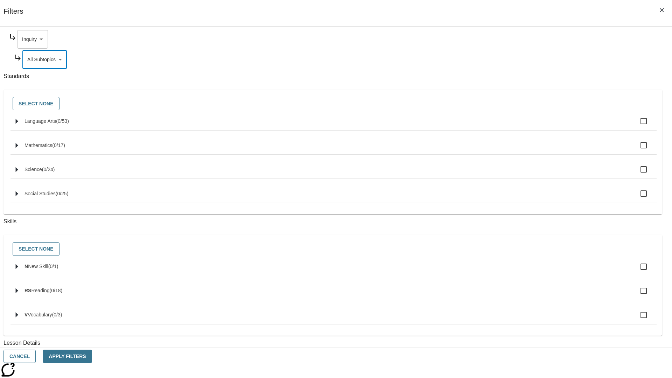
click at [510, 39] on body "Skip to main content NJ Edition EN Grade 3 2025 Auto Grade 3 Search 0 Tauto Das…" at bounding box center [336, 217] width 666 height 386
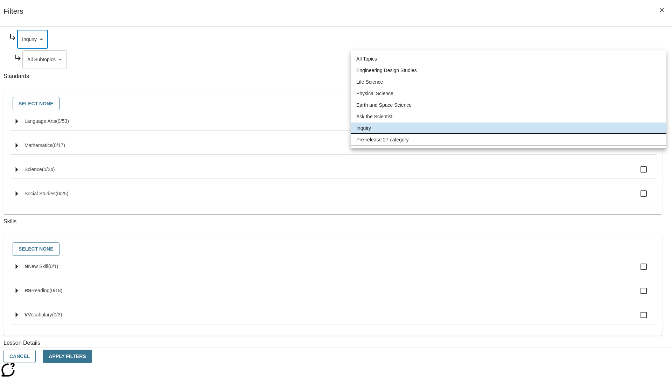
click at [508, 140] on li "Pre-release 27 category" at bounding box center [507, 140] width 315 height 12
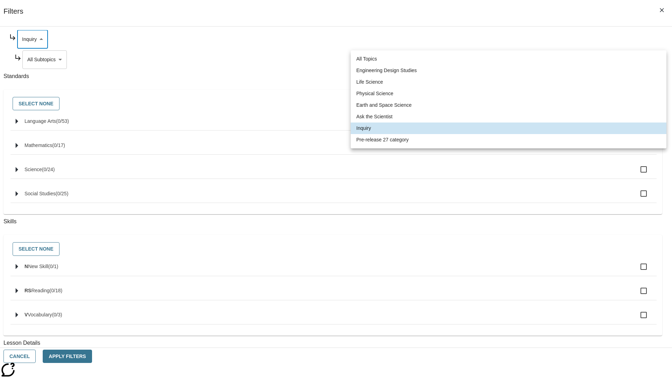
type input "271"
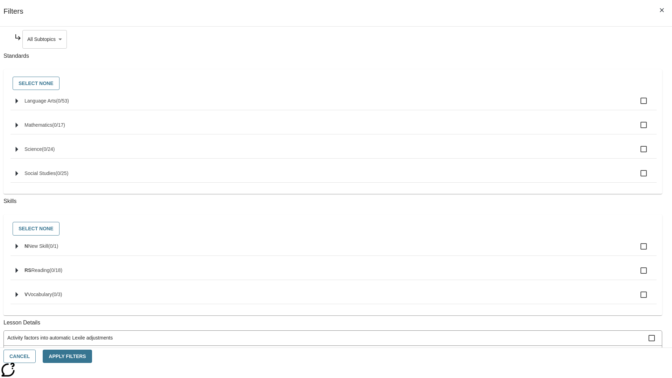
click at [513, 39] on body "Skip to main content NJ Edition EN Grade 3 2025 Auto Grade 3 Search 0 Tauto Das…" at bounding box center [336, 217] width 666 height 386
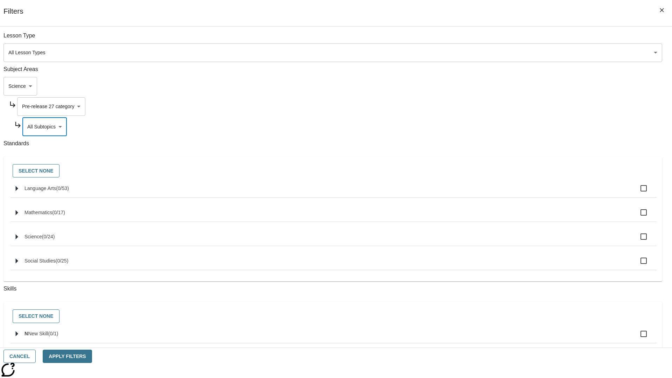
click at [503, 39] on body "Skip to main content NJ Edition EN Grade 3 2025 Auto Grade 3 Search 0 Tauto Das…" at bounding box center [336, 217] width 666 height 386
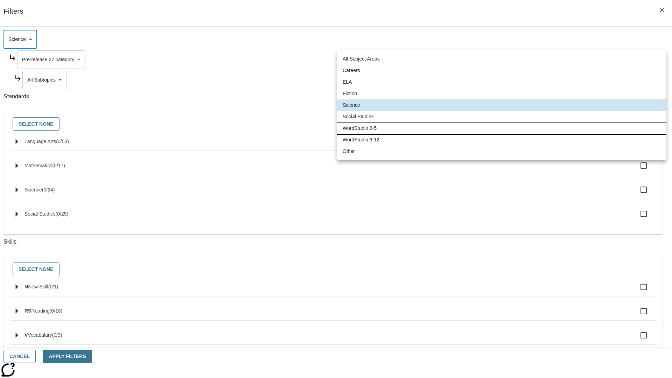
click at [501, 128] on li "WordStudio 2-5" at bounding box center [501, 128] width 329 height 12
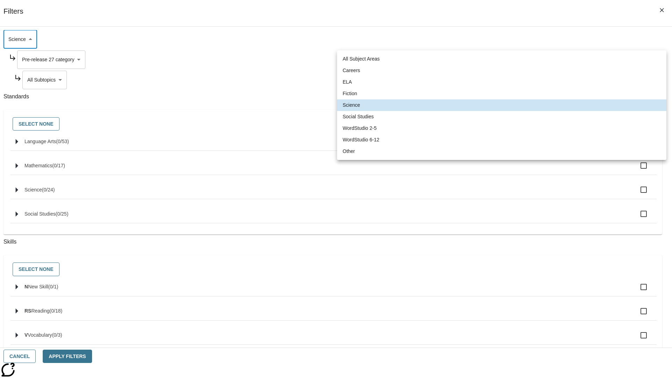
type input "6"
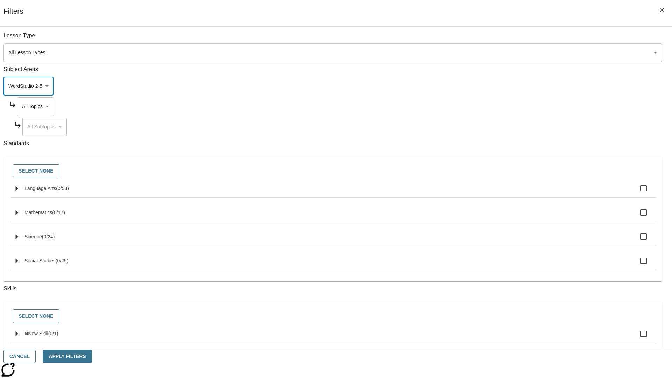
click at [510, 39] on body "Skip to main content NJ Edition EN Grade 3 2025 Auto Grade 3 Search 0 Tauto Das…" at bounding box center [336, 217] width 666 height 386
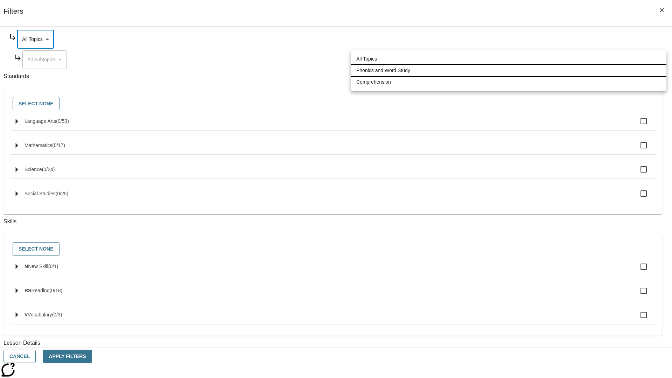
click at [508, 70] on li "Phonics and Word Study" at bounding box center [507, 71] width 315 height 12
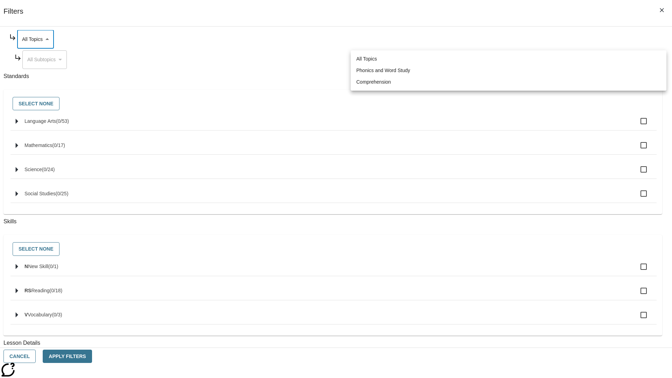
type input "249"
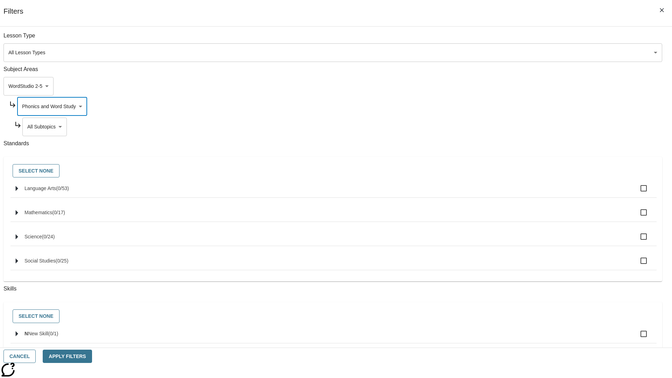
click at [513, 39] on body "Skip to main content NJ Edition EN Grade 3 2025 Auto Grade 3 Search 0 Tauto Das…" at bounding box center [336, 217] width 666 height 386
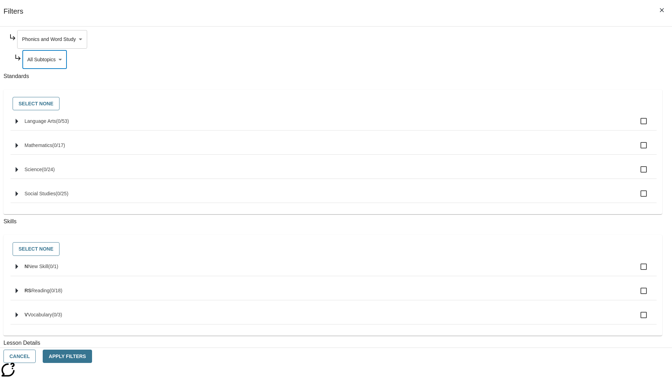
click at [510, 39] on body "Skip to main content NJ Edition EN Grade 3 2025 Auto Grade 3 Search 0 Tauto Das…" at bounding box center [336, 217] width 666 height 386
